Goal: Check status

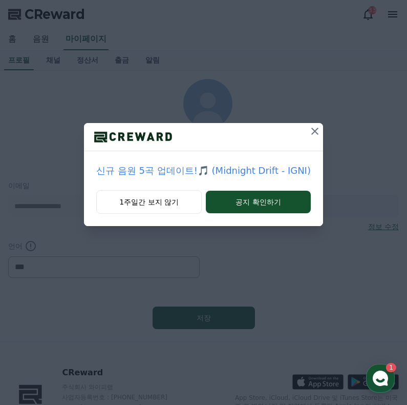
select select "**********"
click at [316, 131] on icon at bounding box center [315, 131] width 12 height 12
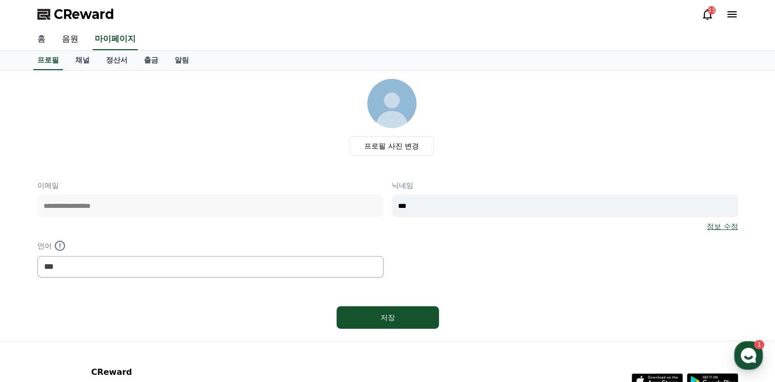
click at [41, 40] on link "홈" at bounding box center [41, 40] width 25 height 22
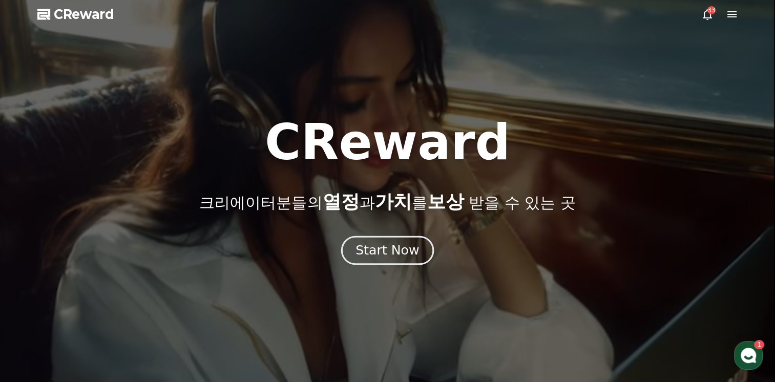
click at [395, 259] on div "Start Now" at bounding box center [387, 250] width 64 height 17
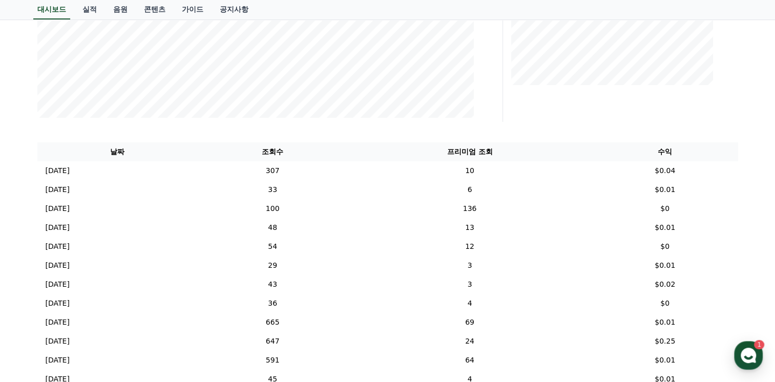
scroll to position [300, 0]
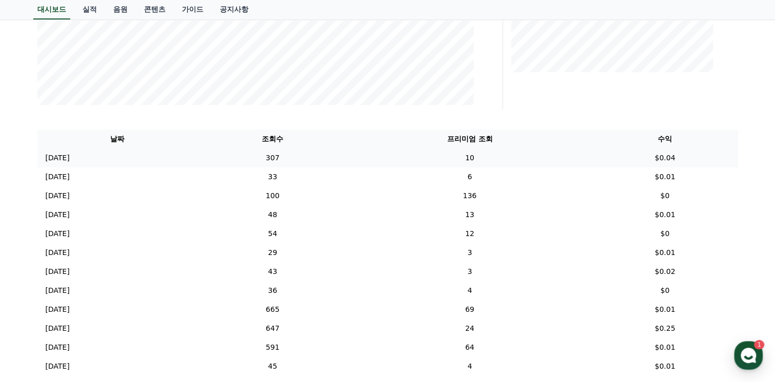
click at [55, 156] on p "[DATE]" at bounding box center [58, 158] width 24 height 11
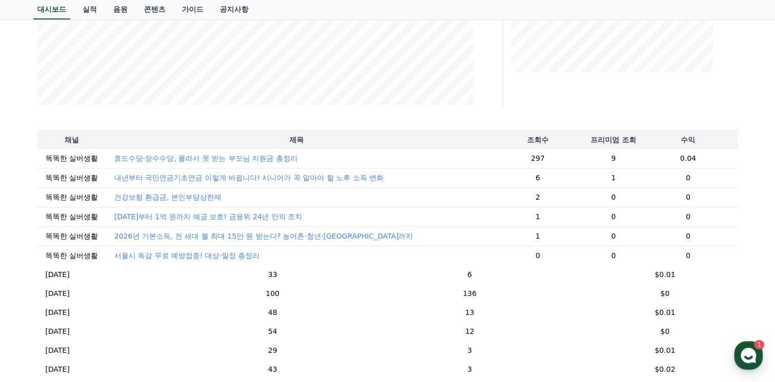
scroll to position [51, 0]
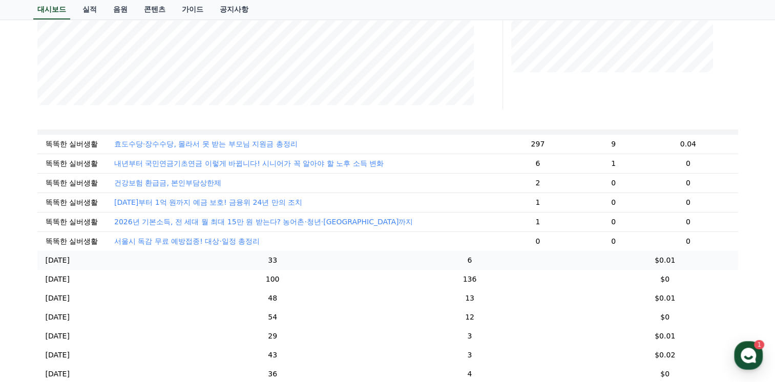
click at [68, 264] on p "[DATE]" at bounding box center [58, 260] width 24 height 11
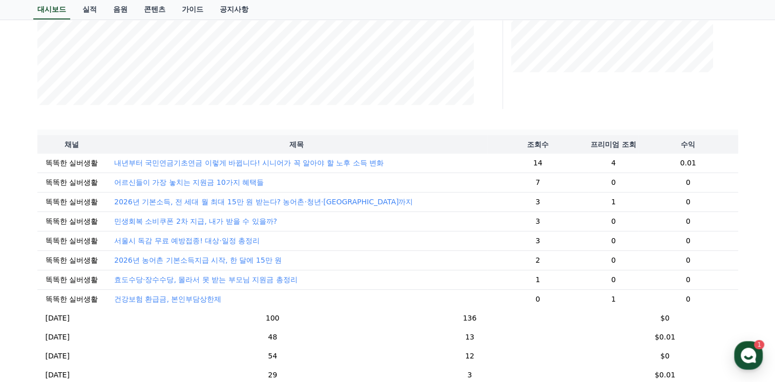
scroll to position [102, 0]
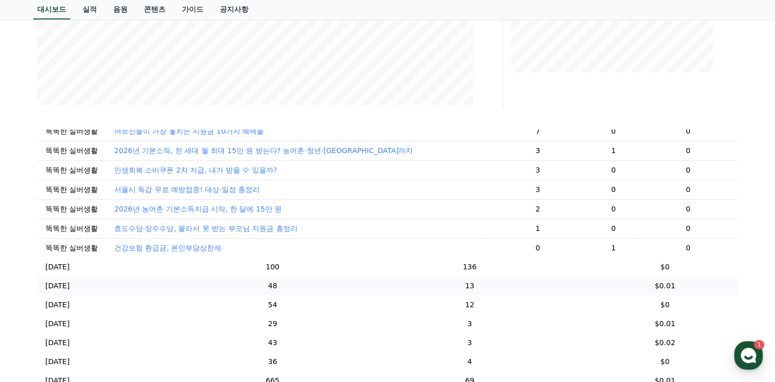
click at [70, 289] on p "[DATE]" at bounding box center [58, 286] width 24 height 11
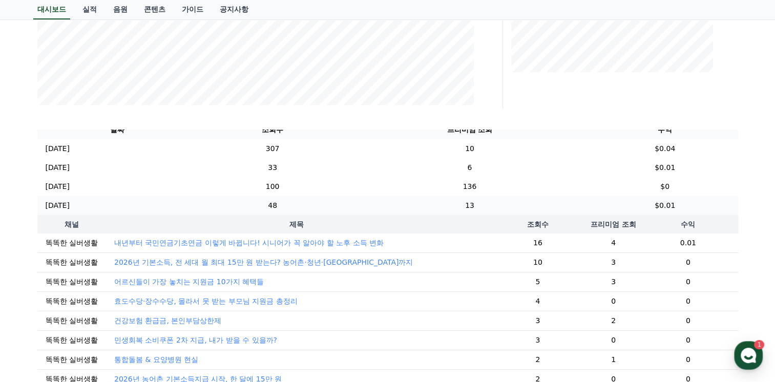
scroll to position [0, 0]
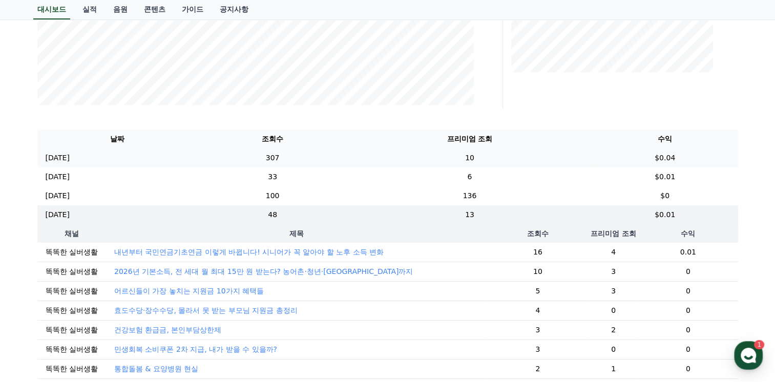
click at [70, 161] on p "[DATE]" at bounding box center [58, 158] width 24 height 11
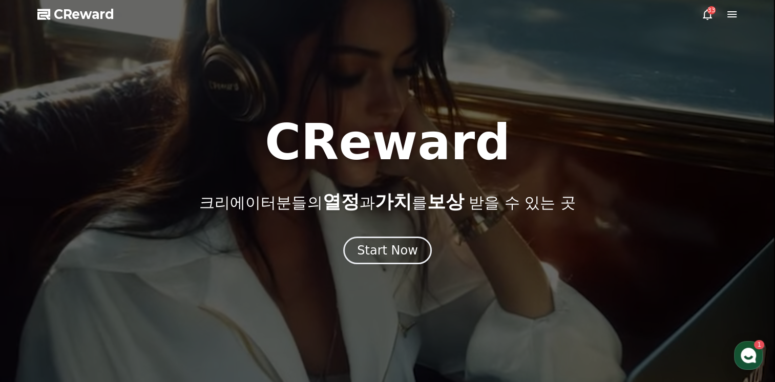
select select "**********"
